Goal: Task Accomplishment & Management: Use online tool/utility

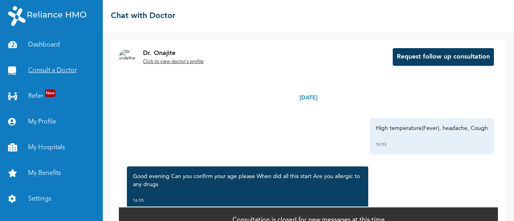
click at [54, 72] on link "Consult a Doctor" at bounding box center [51, 71] width 103 height 26
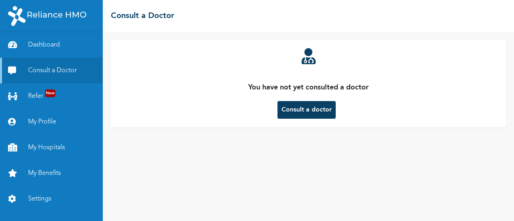
click at [312, 107] on button "Consult a doctor" at bounding box center [307, 110] width 58 height 18
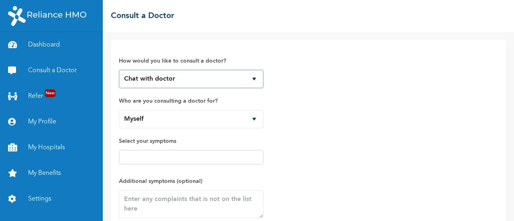
click at [255, 78] on select "Chat with doctor Phone Call" at bounding box center [191, 79] width 145 height 18
click at [119, 70] on select "Chat with doctor Phone Call" at bounding box center [191, 79] width 145 height 18
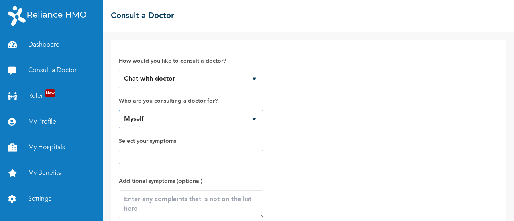
click at [229, 118] on select "Myself Hadassah Shobowale Taiwo Shobowale Josiah Shobowale" at bounding box center [191, 119] width 145 height 18
select select "706314"
click at [119, 110] on select "Myself Hadassah Shobowale Taiwo Shobowale Josiah Shobowale" at bounding box center [191, 119] width 145 height 18
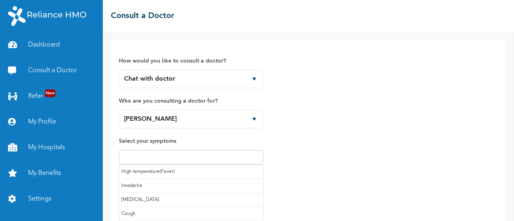
click at [227, 155] on input "text" at bounding box center [191, 158] width 140 height 10
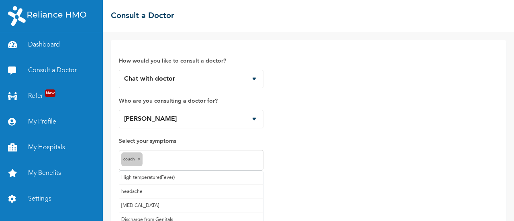
click at [208, 157] on input "text" at bounding box center [203, 161] width 117 height 10
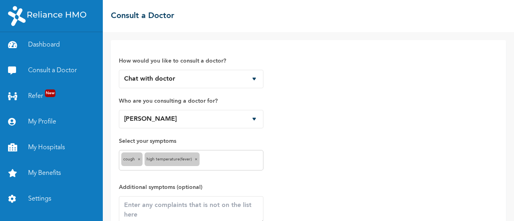
click at [215, 164] on input "text" at bounding box center [231, 161] width 59 height 10
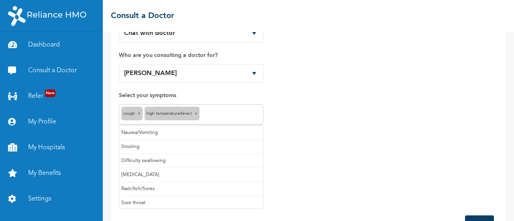
scroll to position [47, 0]
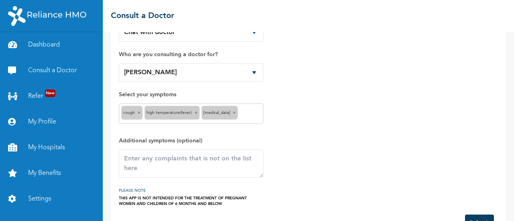
click at [251, 114] on input "text" at bounding box center [250, 114] width 21 height 10
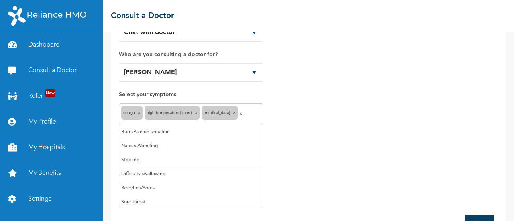
scroll to position [0, 0]
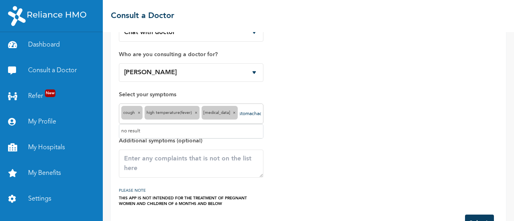
type input "stomachache"
click at [251, 117] on input "stomachache" at bounding box center [250, 114] width 21 height 10
click at [253, 112] on input "stomachache" at bounding box center [250, 114] width 21 height 10
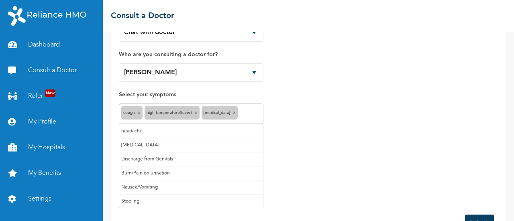
scroll to position [73, 0]
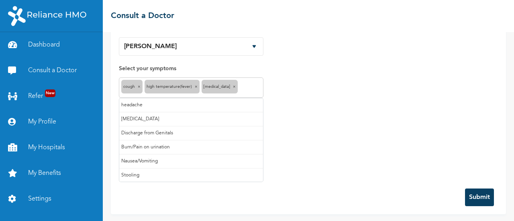
click at [305, 122] on div "How would you like to consult a doctor? Chat with doctor Phone Call Who are you…" at bounding box center [308, 77] width 379 height 205
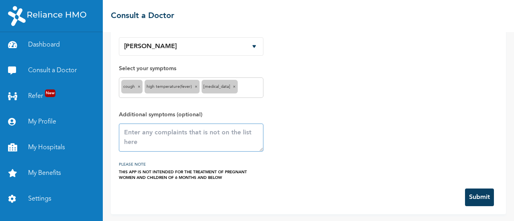
click at [205, 136] on textarea at bounding box center [191, 138] width 145 height 28
paste textarea "stomachache"
type textarea "stomachache"
click at [479, 198] on button "Submit" at bounding box center [479, 198] width 29 height 18
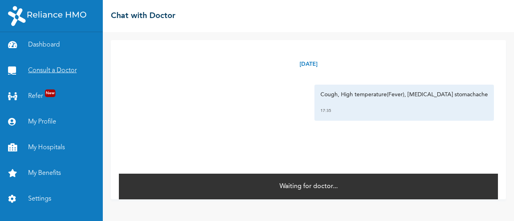
click at [65, 69] on link "Consult a Doctor" at bounding box center [51, 71] width 103 height 26
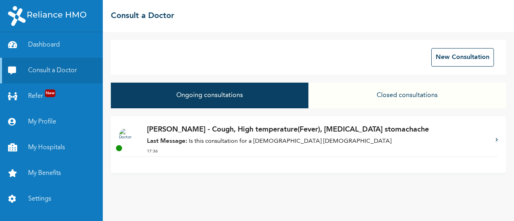
click at [278, 151] on p "17:36" at bounding box center [317, 152] width 341 height 6
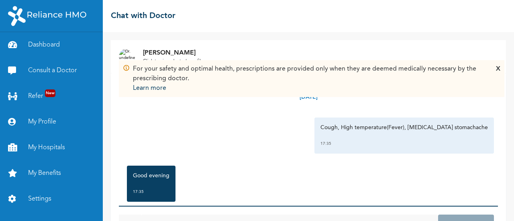
click at [499, 68] on div "X" at bounding box center [498, 78] width 4 height 29
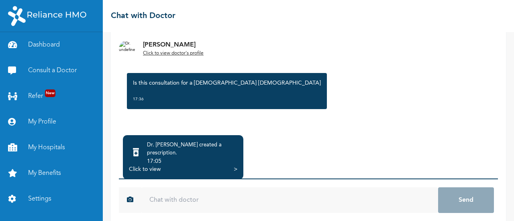
scroll to position [86, 0]
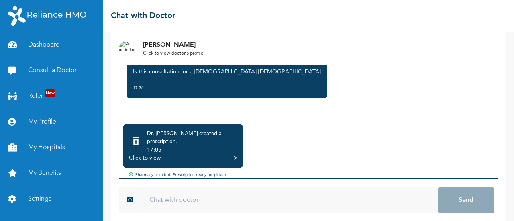
click at [194, 192] on input "text" at bounding box center [289, 201] width 297 height 26
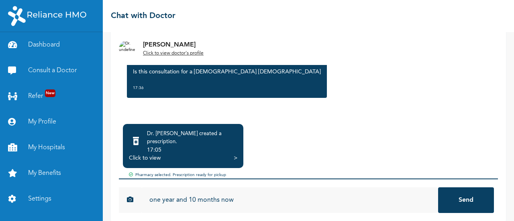
type input "one year and 10 months now"
click at [459, 193] on button "Send" at bounding box center [467, 201] width 56 height 26
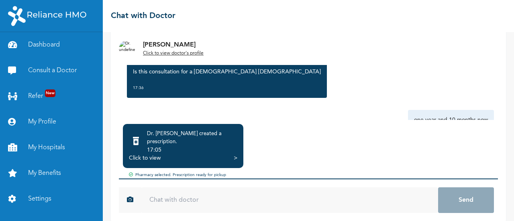
drag, startPoint x: 187, startPoint y: 149, endPoint x: 128, endPoint y: 104, distance: 73.7
click at [128, 104] on div "Wednesday, October 15th 2025 Cough, High temperature(Fever), Runny nose stomach…" at bounding box center [308, 53] width 379 height 133
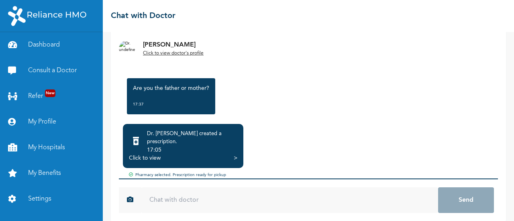
scroll to position [271, 0]
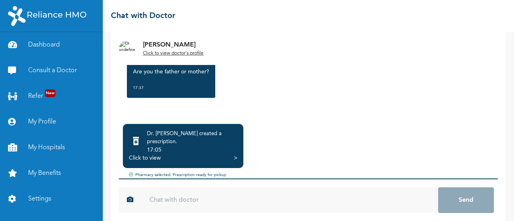
click at [293, 196] on input "text" at bounding box center [289, 201] width 297 height 26
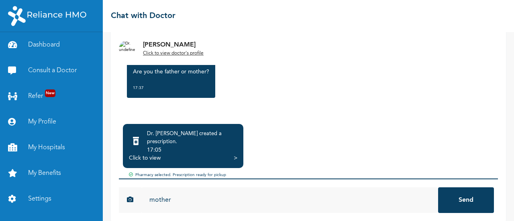
type input "mother"
click at [471, 190] on button "Send" at bounding box center [467, 201] width 56 height 26
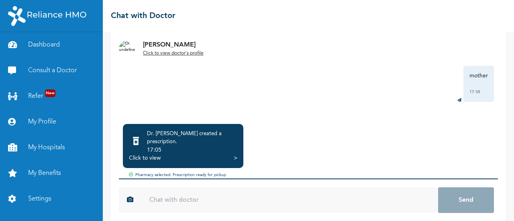
scroll to position [88, 0]
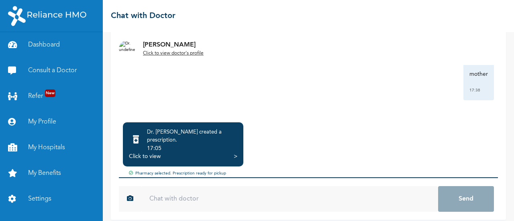
click at [182, 55] on u "Click to view doctor's profile" at bounding box center [173, 53] width 61 height 5
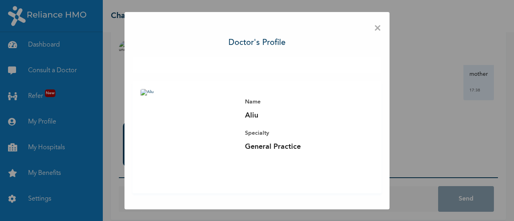
click at [458, 88] on div "× Doctor's profile Name Aliu Specialty General Practice" at bounding box center [257, 110] width 514 height 221
click at [375, 27] on span "×" at bounding box center [378, 28] width 8 height 17
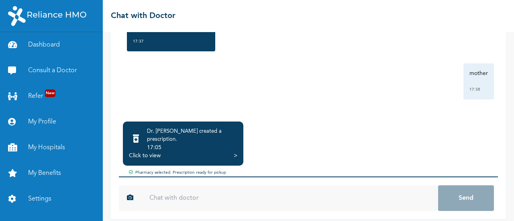
scroll to position [87, 0]
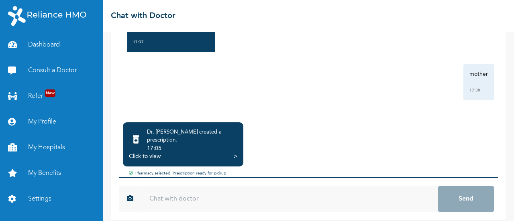
click at [242, 194] on input "text" at bounding box center [289, 200] width 297 height 26
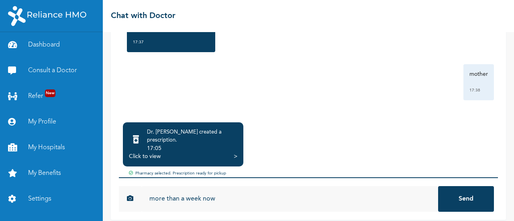
type input "more than a week now"
click at [464, 193] on button "Send" at bounding box center [467, 200] width 56 height 26
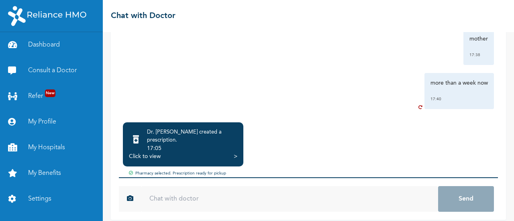
scroll to position [360, 0]
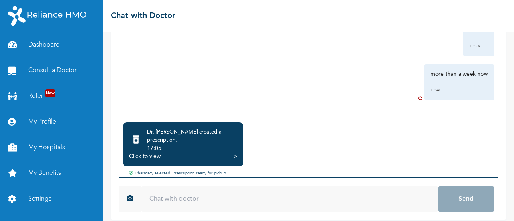
click at [67, 70] on link "Consult a Doctor" at bounding box center [51, 71] width 103 height 26
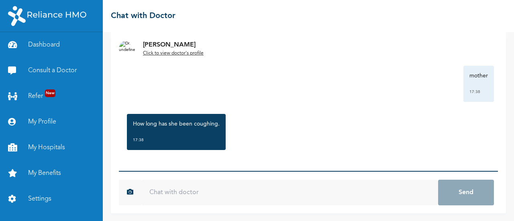
scroll to position [368, 0]
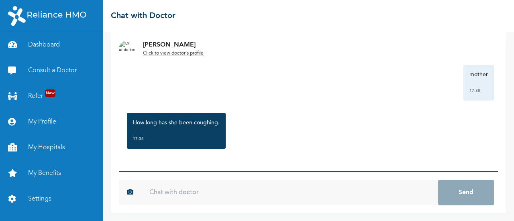
click at [268, 195] on input "text" at bounding box center [289, 193] width 297 height 26
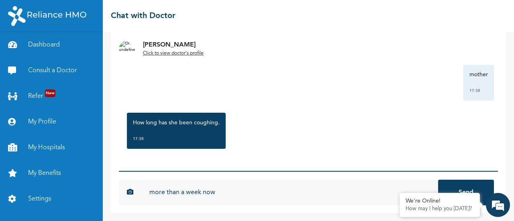
type input "more than a week now"
click at [439, 180] on button "Send" at bounding box center [467, 193] width 56 height 26
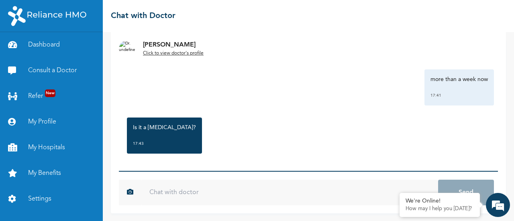
scroll to position [464, 0]
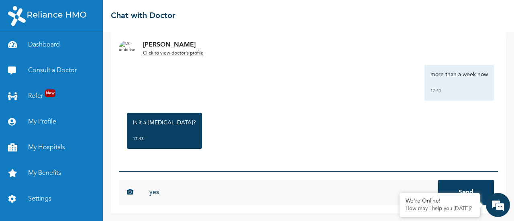
type input "yes"
click at [472, 187] on button "Send" at bounding box center [467, 193] width 56 height 26
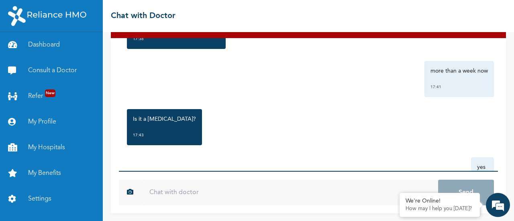
scroll to position [508, 0]
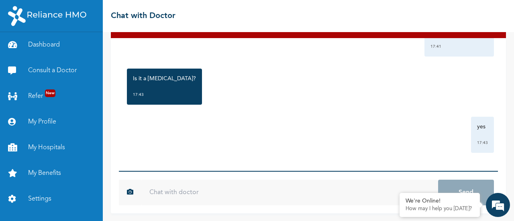
click at [176, 192] on input "text" at bounding box center [289, 193] width 297 height 26
click at [120, 215] on div "An Error Occurred Wednesday, October 15th 2025 Cough, High temperature(Fever), …" at bounding box center [309, 126] width 412 height 189
click at [180, 193] on input "text" at bounding box center [289, 193] width 297 height 26
type input "yes there is"
click at [473, 184] on button "Send" at bounding box center [467, 193] width 56 height 26
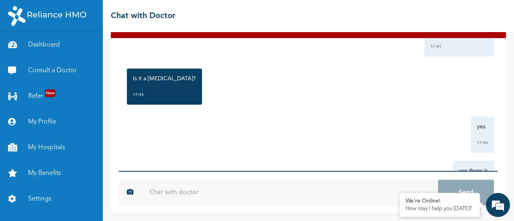
scroll to position [553, 0]
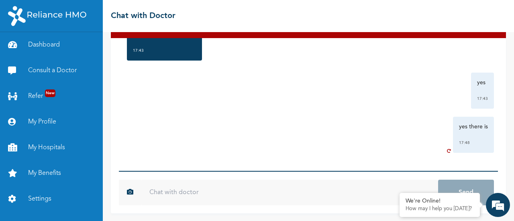
click at [447, 152] on icon at bounding box center [450, 135] width 6 height 36
click at [295, 101] on div "yes 17:43" at bounding box center [308, 91] width 371 height 36
click at [302, 112] on div "Wednesday, October 15th 2025 Cough, High temperature(Fever), Runny nose stomach…" at bounding box center [308, 104] width 379 height 133
click at [447, 151] on icon at bounding box center [450, 135] width 6 height 36
click at [447, 150] on icon at bounding box center [450, 135] width 6 height 36
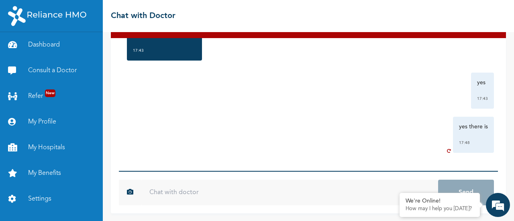
click at [447, 152] on icon at bounding box center [450, 135] width 6 height 36
click at [447, 147] on icon at bounding box center [450, 135] width 6 height 36
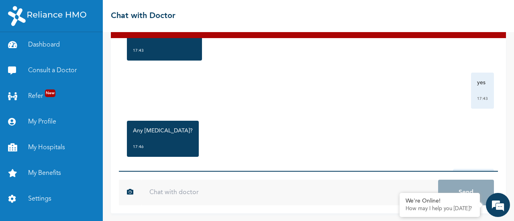
scroll to position [605, 0]
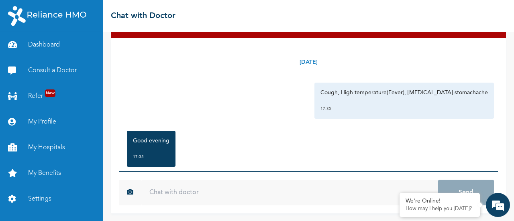
click at [441, 96] on p "Cough, High temperature(Fever), [MEDICAL_DATA] stomachache" at bounding box center [405, 93] width 168 height 8
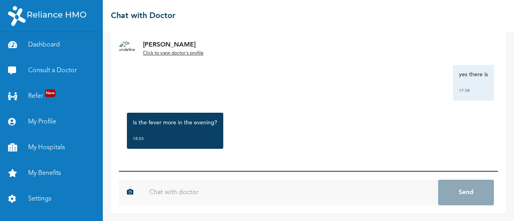
click at [453, 96] on div "yes there is 17:58" at bounding box center [473, 83] width 41 height 36
click at [234, 197] on input "text" at bounding box center [289, 193] width 297 height 26
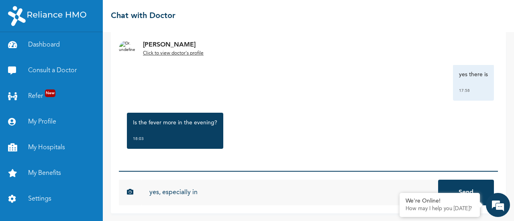
click at [441, 96] on div "yes there is 17:58" at bounding box center [308, 83] width 371 height 36
click at [229, 192] on input "yes, especially in" at bounding box center [289, 193] width 297 height 26
type input "yes, especially in the mdnight"
click at [468, 185] on button "Send" at bounding box center [467, 193] width 56 height 26
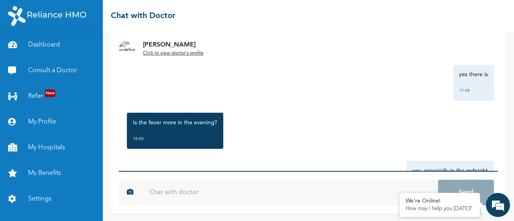
click at [441, 96] on div "yes there is 17:58" at bounding box center [308, 83] width 371 height 36
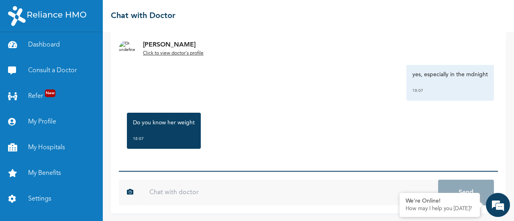
click at [275, 189] on input "text" at bounding box center [289, 193] width 297 height 26
click at [441, 96] on div "yes, especially in the mdnight 18:07" at bounding box center [451, 83] width 88 height 36
click at [228, 197] on input "n" at bounding box center [289, 193] width 297 height 26
click at [441, 96] on div "yes, especially in the mdnight 18:07" at bounding box center [451, 83] width 88 height 36
click at [238, 191] on input "no, but the last we" at bounding box center [289, 193] width 297 height 26
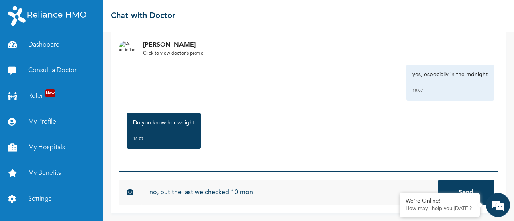
click at [441, 96] on div "yes, especially in the mdnight 18:07" at bounding box center [451, 83] width 88 height 36
click at [265, 194] on input "no, but the last we checked 10 mon" at bounding box center [289, 193] width 297 height 26
click at [441, 96] on div "yes, especially in the mdnight 18:07" at bounding box center [451, 83] width 88 height 36
click at [318, 197] on input "no, but the last we checked 10 months ago it was abov" at bounding box center [289, 193] width 297 height 26
type input "no, but the last we checked [DATE] it was above 10kg"
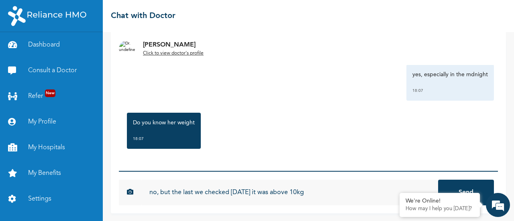
click at [464, 183] on button "Send" at bounding box center [467, 193] width 56 height 26
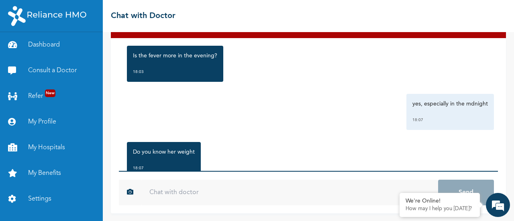
scroll to position [798, 0]
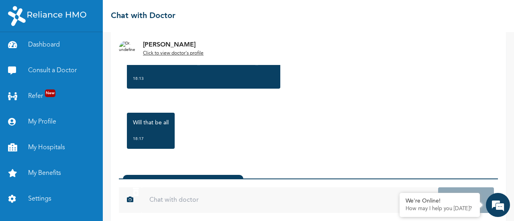
scroll to position [80, 0]
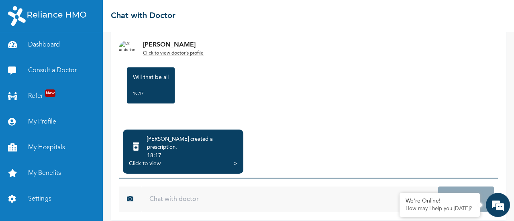
click at [327, 188] on input "text" at bounding box center [289, 200] width 297 height 26
click at [236, 160] on div ">" at bounding box center [236, 164] width 4 height 8
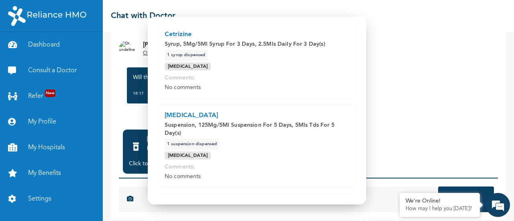
scroll to position [0, 0]
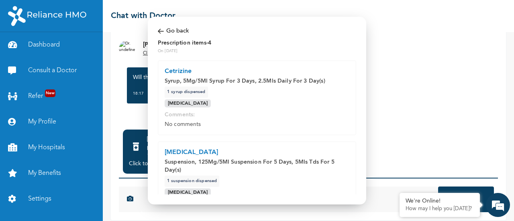
click at [409, 97] on div at bounding box center [257, 110] width 514 height 221
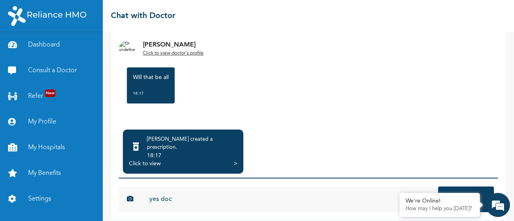
click at [302, 195] on input "yes doc" at bounding box center [289, 200] width 297 height 26
type input "yes doc, many thanks"
click at [465, 187] on button "Send" at bounding box center [467, 200] width 56 height 26
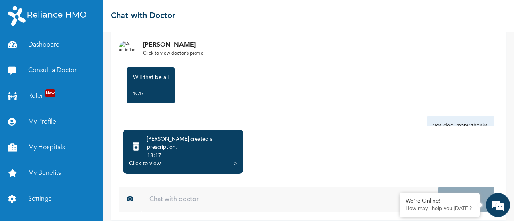
scroll to position [1007, 0]
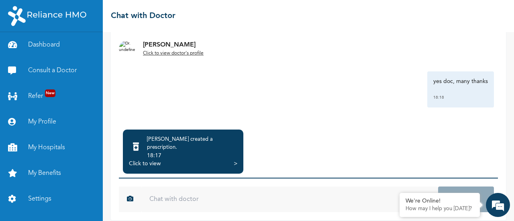
click at [236, 160] on div ">" at bounding box center [236, 164] width 4 height 8
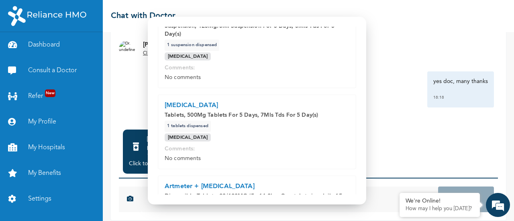
scroll to position [275, 0]
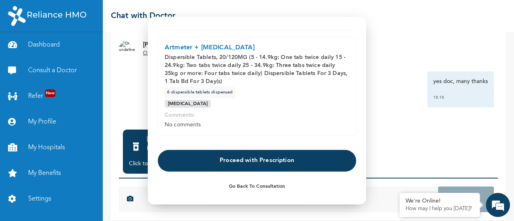
click at [297, 158] on button "Proceed with Prescription" at bounding box center [257, 161] width 199 height 22
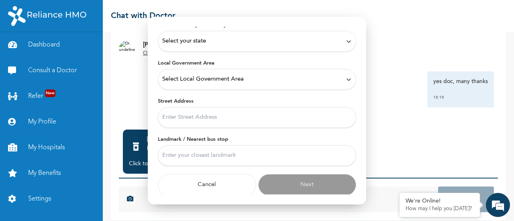
scroll to position [0, 0]
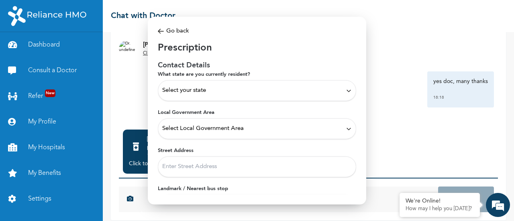
click at [337, 89] on div "Select your state" at bounding box center [257, 90] width 190 height 9
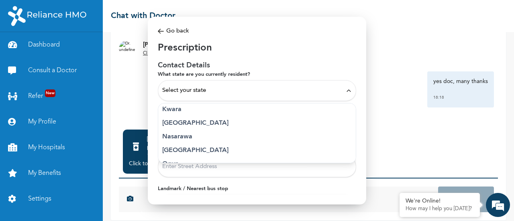
scroll to position [313, 0]
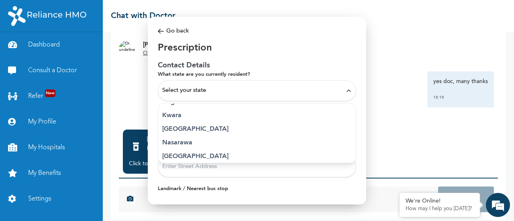
click at [285, 126] on p "[GEOGRAPHIC_DATA]" at bounding box center [257, 130] width 190 height 10
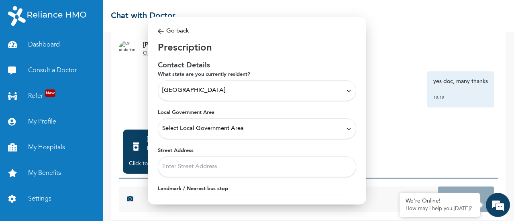
click at [301, 129] on div "Select Local Government Area" at bounding box center [257, 129] width 190 height 9
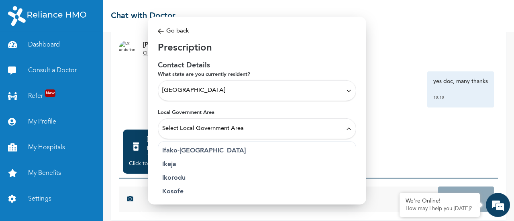
scroll to position [126, 0]
click at [277, 175] on p "Ikorodu" at bounding box center [257, 177] width 190 height 10
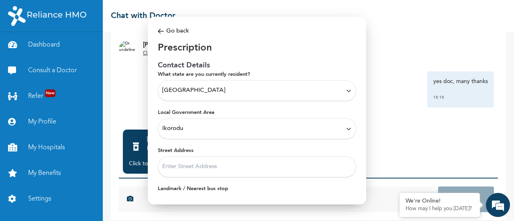
click at [287, 166] on input "Street Address" at bounding box center [257, 167] width 199 height 21
type input "[PERSON_NAME], odongunyan, first gate,"
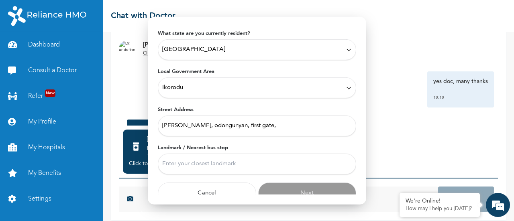
scroll to position [49, 0]
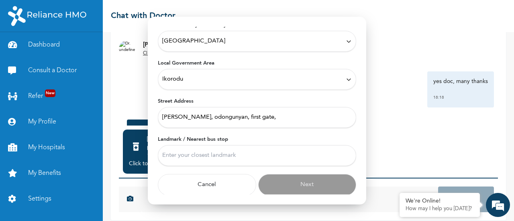
click at [289, 151] on input "Landmark / Nearest bus stop" at bounding box center [257, 156] width 199 height 21
type input "Jendol"
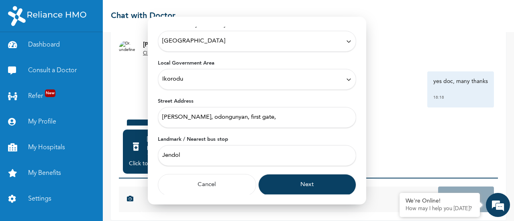
click at [302, 187] on button "Next" at bounding box center [307, 185] width 98 height 22
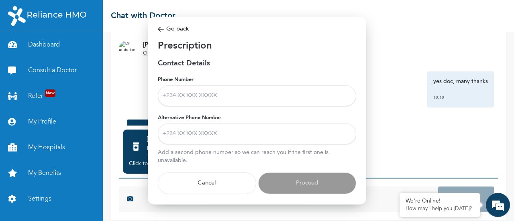
scroll to position [7, 0]
click at [316, 90] on input "Phone Number" at bounding box center [257, 96] width 199 height 21
type input "08122721161"
click at [243, 131] on input "Alternative Phone Number" at bounding box center [257, 134] width 199 height 21
type input "08062889541"
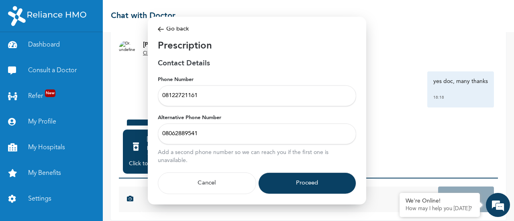
click at [301, 173] on button "Proceed" at bounding box center [307, 184] width 98 height 22
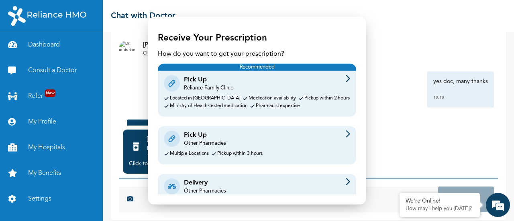
scroll to position [45, 0]
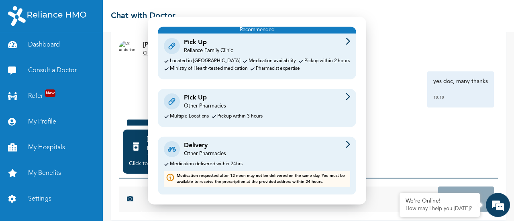
click at [298, 107] on div "Pick Up Other Pharmacies" at bounding box center [257, 101] width 187 height 17
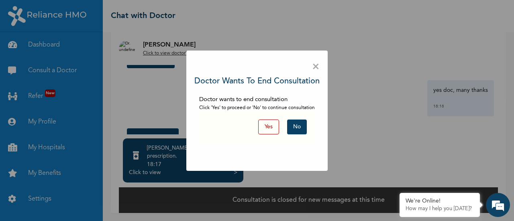
scroll to position [64, 0]
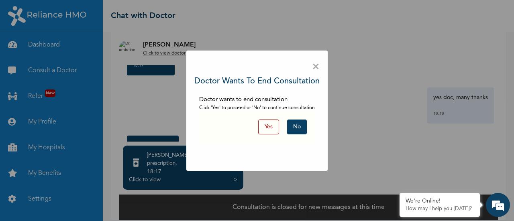
click at [276, 128] on button "Yes" at bounding box center [268, 127] width 21 height 15
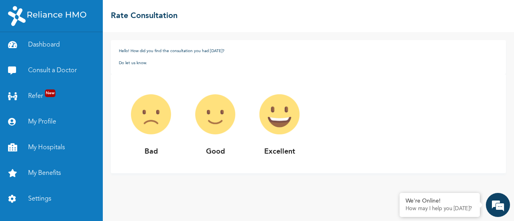
click at [278, 151] on p "Excellent" at bounding box center [280, 152] width 64 height 11
click at [283, 114] on img at bounding box center [280, 114] width 64 height 64
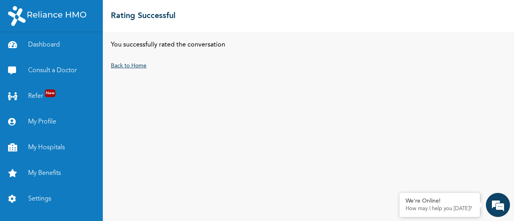
click at [129, 64] on link "Back to Home" at bounding box center [129, 66] width 36 height 6
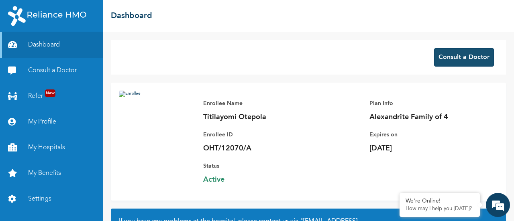
click at [445, 55] on button "Consult a Doctor" at bounding box center [465, 57] width 60 height 18
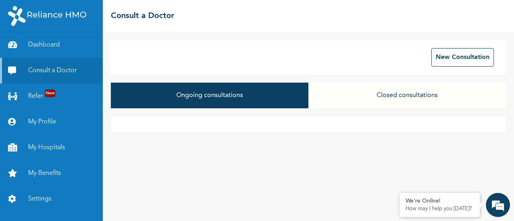
click at [386, 92] on button "Closed consultations" at bounding box center [408, 96] width 198 height 26
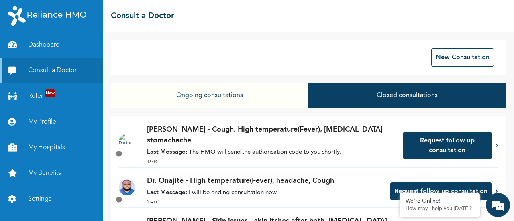
click at [277, 152] on p "Last Message: The HMO will send the authorisation code to you shortly." at bounding box center [271, 152] width 248 height 9
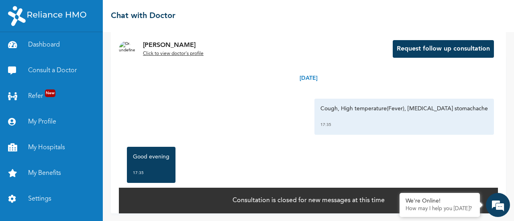
scroll to position [42, 0]
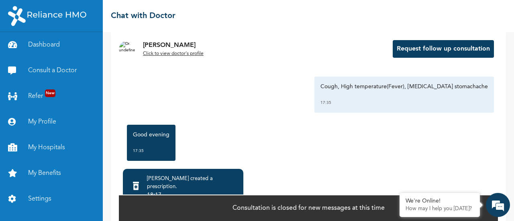
click at [188, 51] on u "Click to view doctor's profile" at bounding box center [173, 53] width 61 height 5
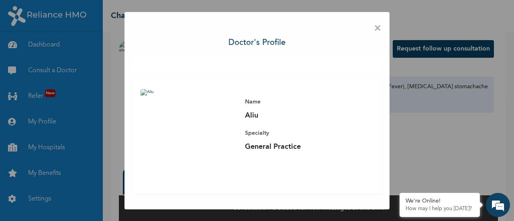
click at [381, 25] on span "×" at bounding box center [378, 28] width 8 height 17
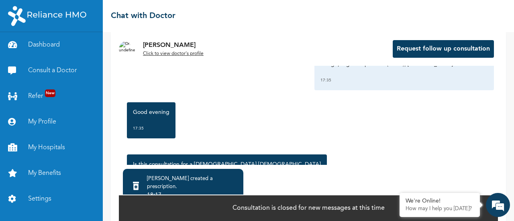
scroll to position [35, 0]
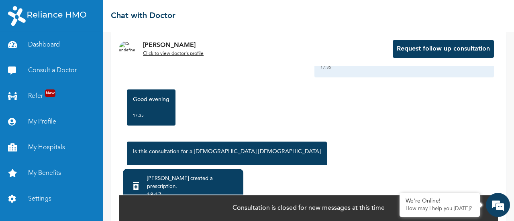
click at [223, 191] on div "18:17" at bounding box center [192, 195] width 90 height 8
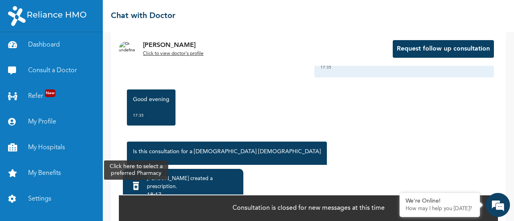
click at [143, 180] on div at bounding box center [136, 186] width 14 height 17
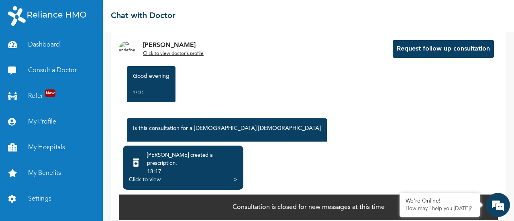
click at [223, 176] on div "Click to view >" at bounding box center [183, 180] width 109 height 8
click at [236, 176] on div ">" at bounding box center [236, 180] width 4 height 8
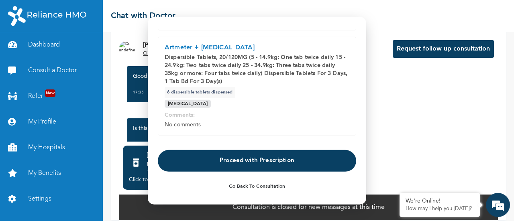
click at [257, 161] on button "Proceed with Prescription" at bounding box center [257, 161] width 199 height 22
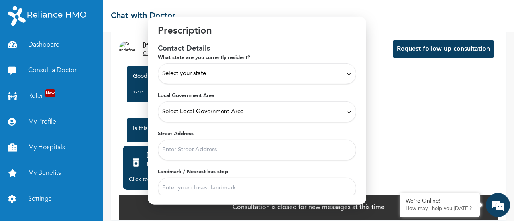
scroll to position [14, 0]
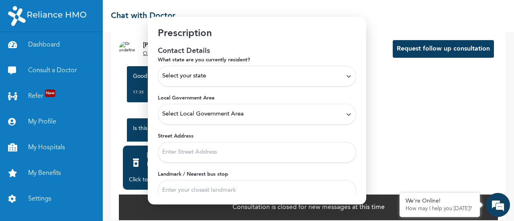
click at [301, 73] on div "Select your state" at bounding box center [257, 76] width 190 height 9
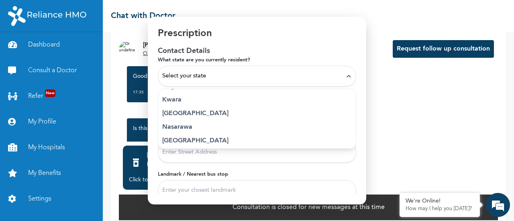
scroll to position [314, 0]
click at [268, 116] on p "Lagos" at bounding box center [257, 115] width 190 height 10
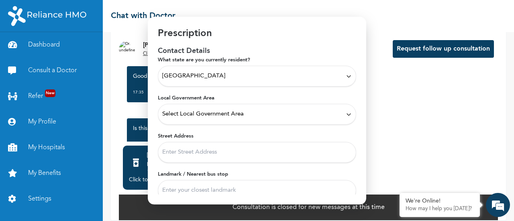
click at [276, 114] on div "Select Local Government Area" at bounding box center [257, 114] width 190 height 9
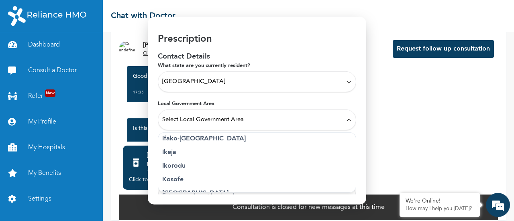
scroll to position [126, 0]
click at [254, 168] on p "Ikorodu" at bounding box center [257, 168] width 190 height 10
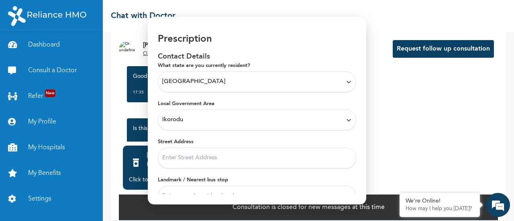
click at [257, 156] on input "Street Address" at bounding box center [257, 158] width 199 height 21
type input "imam Adewunmi, odongunyan, first gate,"
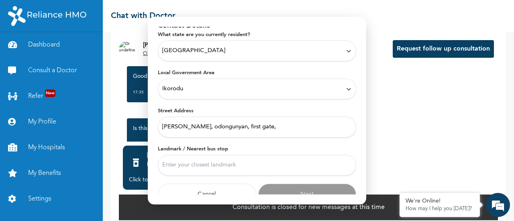
scroll to position [49, 0]
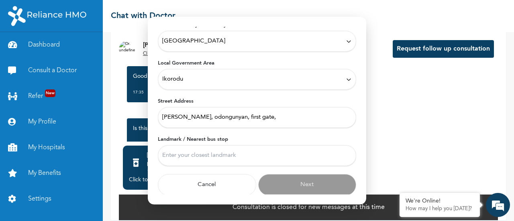
click at [256, 151] on input "Landmark / Nearest bus stop" at bounding box center [257, 156] width 199 height 21
type input "Jendol"
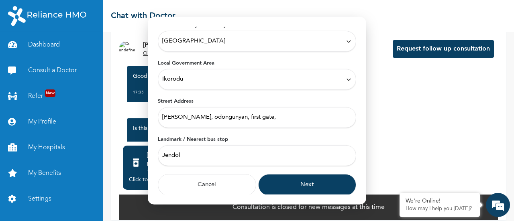
click at [312, 188] on button "Next" at bounding box center [307, 185] width 98 height 22
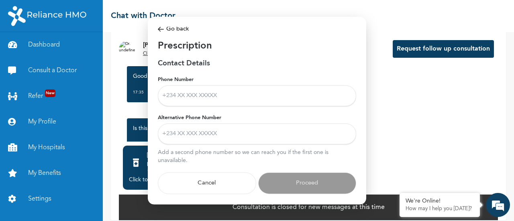
scroll to position [7, 0]
click at [287, 93] on input "Phone Number" at bounding box center [257, 96] width 199 height 21
type input "08122721161"
click at [246, 132] on input "Alternative Phone Number" at bounding box center [257, 134] width 199 height 21
type input "08062889541"
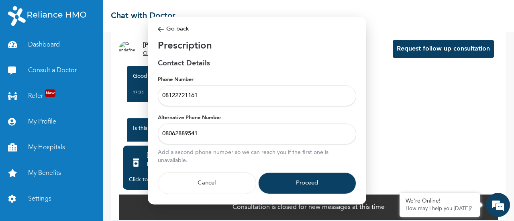
click at [295, 180] on button "Proceed" at bounding box center [307, 184] width 98 height 22
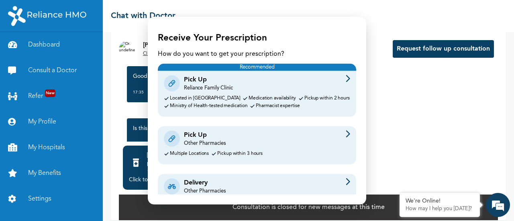
click at [302, 149] on div "Pick Up Other Pharmacies Multiple Locations Pickup within 3 hours" at bounding box center [257, 146] width 199 height 38
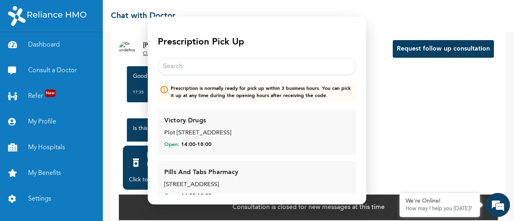
click at [289, 66] on input "text" at bounding box center [257, 66] width 199 height 17
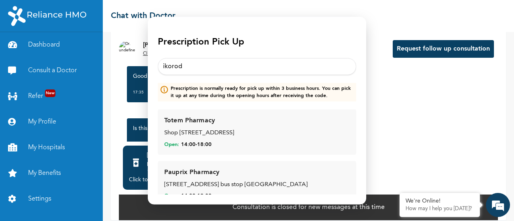
type input "ikorodu"
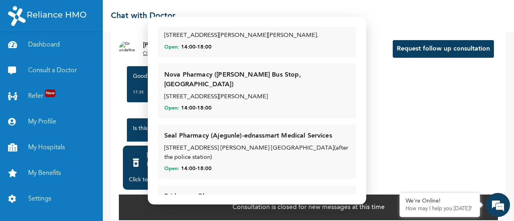
scroll to position [2170, 0]
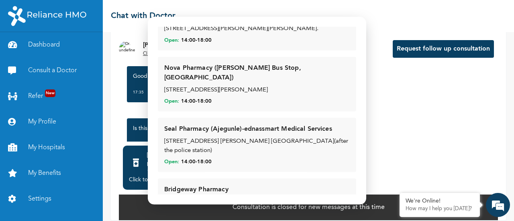
click at [327, 211] on div "Open: 14:00 - 18:00" at bounding box center [257, 214] width 186 height 7
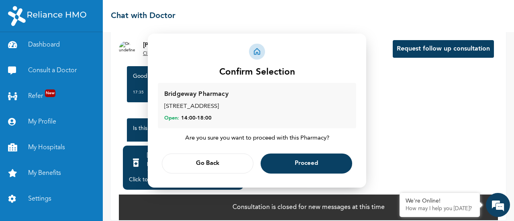
scroll to position [0, 0]
click at [323, 166] on button "Proceed" at bounding box center [307, 164] width 92 height 20
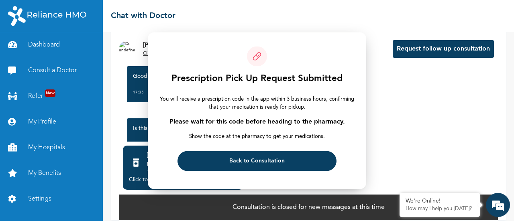
click at [302, 158] on button "Back to Consultation" at bounding box center [257, 161] width 159 height 20
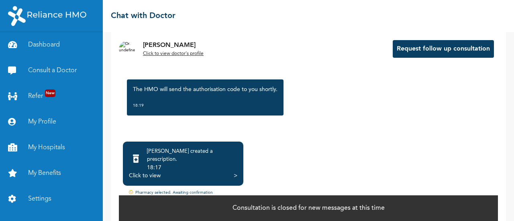
scroll to position [72, 0]
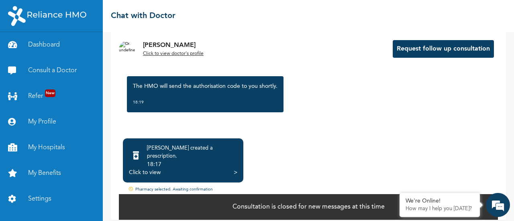
click at [236, 169] on div ">" at bounding box center [236, 173] width 4 height 8
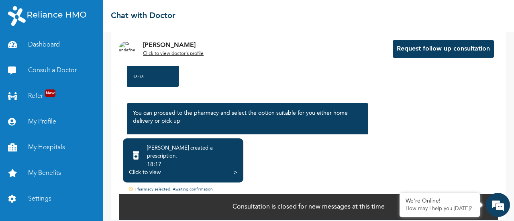
scroll to position [1172, 0]
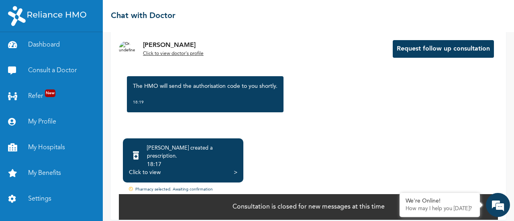
click at [236, 169] on div ">" at bounding box center [236, 173] width 4 height 8
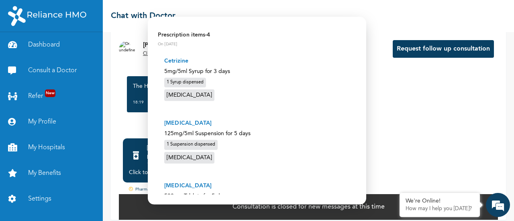
scroll to position [246, 0]
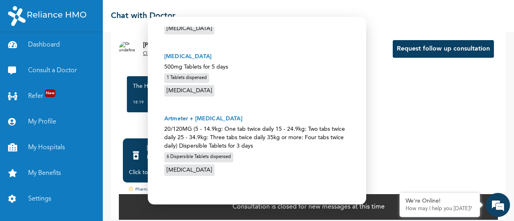
click at [421, 105] on div at bounding box center [257, 110] width 514 height 221
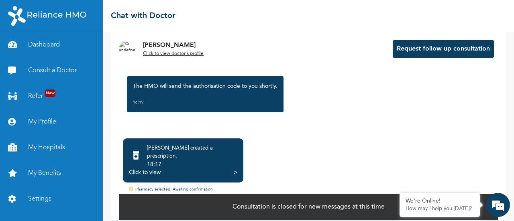
click at [234, 169] on div ">" at bounding box center [236, 173] width 4 height 8
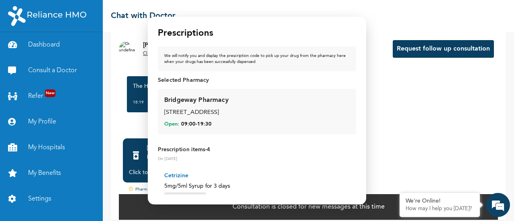
click at [305, 166] on div "Cetrizine 5mg/5ml Syrup for 3 days 1 Syrup dispensed [MEDICAL_DATA]" at bounding box center [257, 195] width 199 height 59
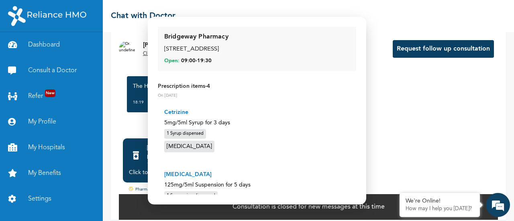
click at [305, 151] on div "[MEDICAL_DATA]" at bounding box center [257, 148] width 186 height 14
click at [305, 158] on div "Cetrizine 5mg/5ml Syrup for 3 days 1 Syrup dispensed [MEDICAL_DATA]" at bounding box center [257, 131] width 199 height 59
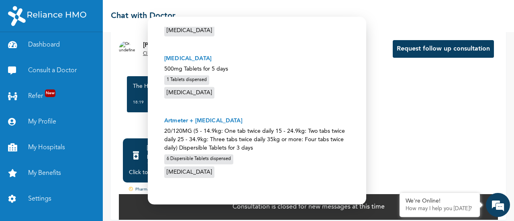
scroll to position [246, 0]
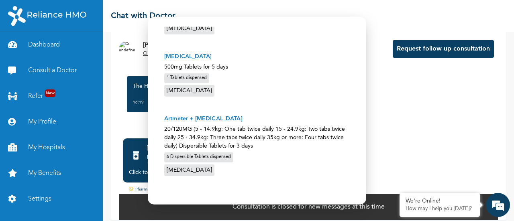
click at [458, 136] on div at bounding box center [257, 110] width 514 height 221
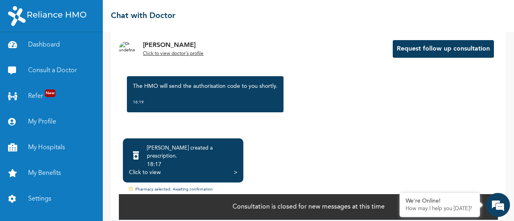
click at [458, 136] on div "[PERSON_NAME] created a prescription . 18:17 Click to view > Pharmacy selected.…" at bounding box center [308, 178] width 379 height 86
click at [235, 169] on div ">" at bounding box center [236, 173] width 4 height 8
